Goal: Understand process/instructions: Learn how to perform a task or action

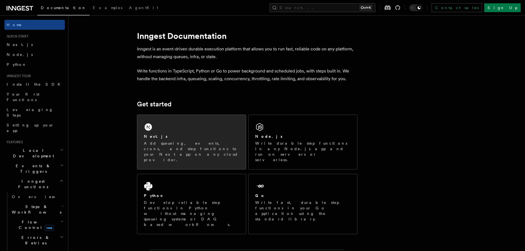
click at [180, 134] on div "Next.js" at bounding box center [191, 137] width 95 height 6
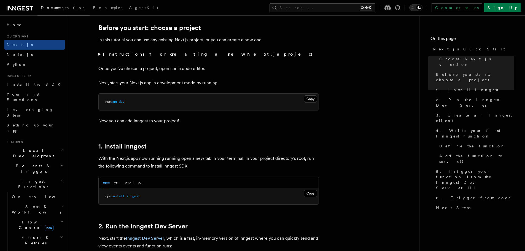
scroll to position [216, 0]
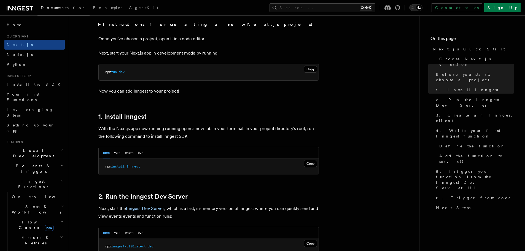
click at [139, 168] on span "inngest" at bounding box center [134, 167] width 14 height 4
copy article "npm install inngest"
click at [308, 244] on button "Copy Copied" at bounding box center [310, 243] width 13 height 7
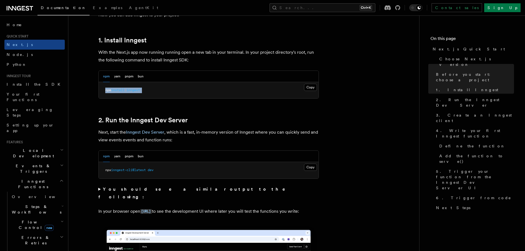
scroll to position [339, 0]
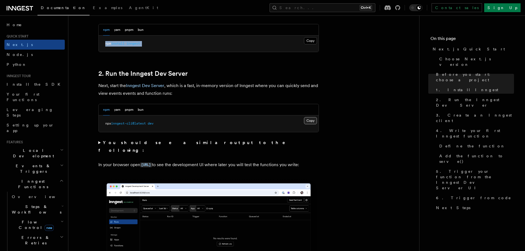
click at [308, 120] on button "Copy Copied" at bounding box center [310, 120] width 13 height 7
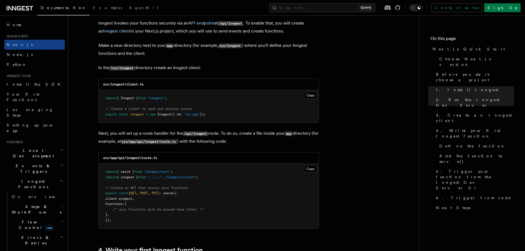
scroll to position [675, 0]
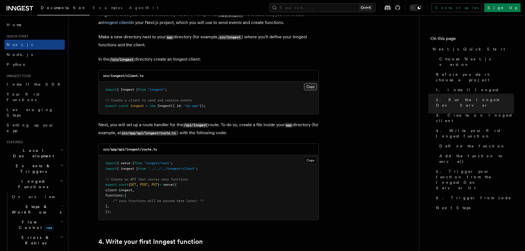
click at [311, 86] on button "Copy Copied" at bounding box center [310, 86] width 13 height 7
click at [307, 162] on button "Copy Copied" at bounding box center [310, 160] width 13 height 7
click at [311, 159] on button "Copy Copied" at bounding box center [310, 160] width 13 height 7
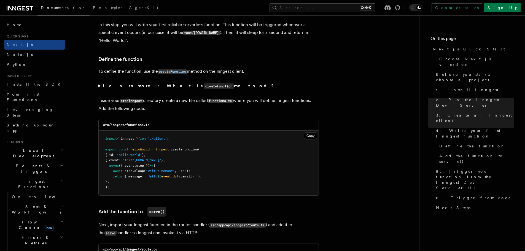
scroll to position [938, 0]
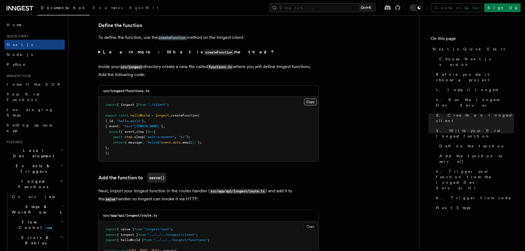
click at [315, 100] on button "Copy Copied" at bounding box center [310, 101] width 13 height 7
